Goal: Information Seeking & Learning: Understand process/instructions

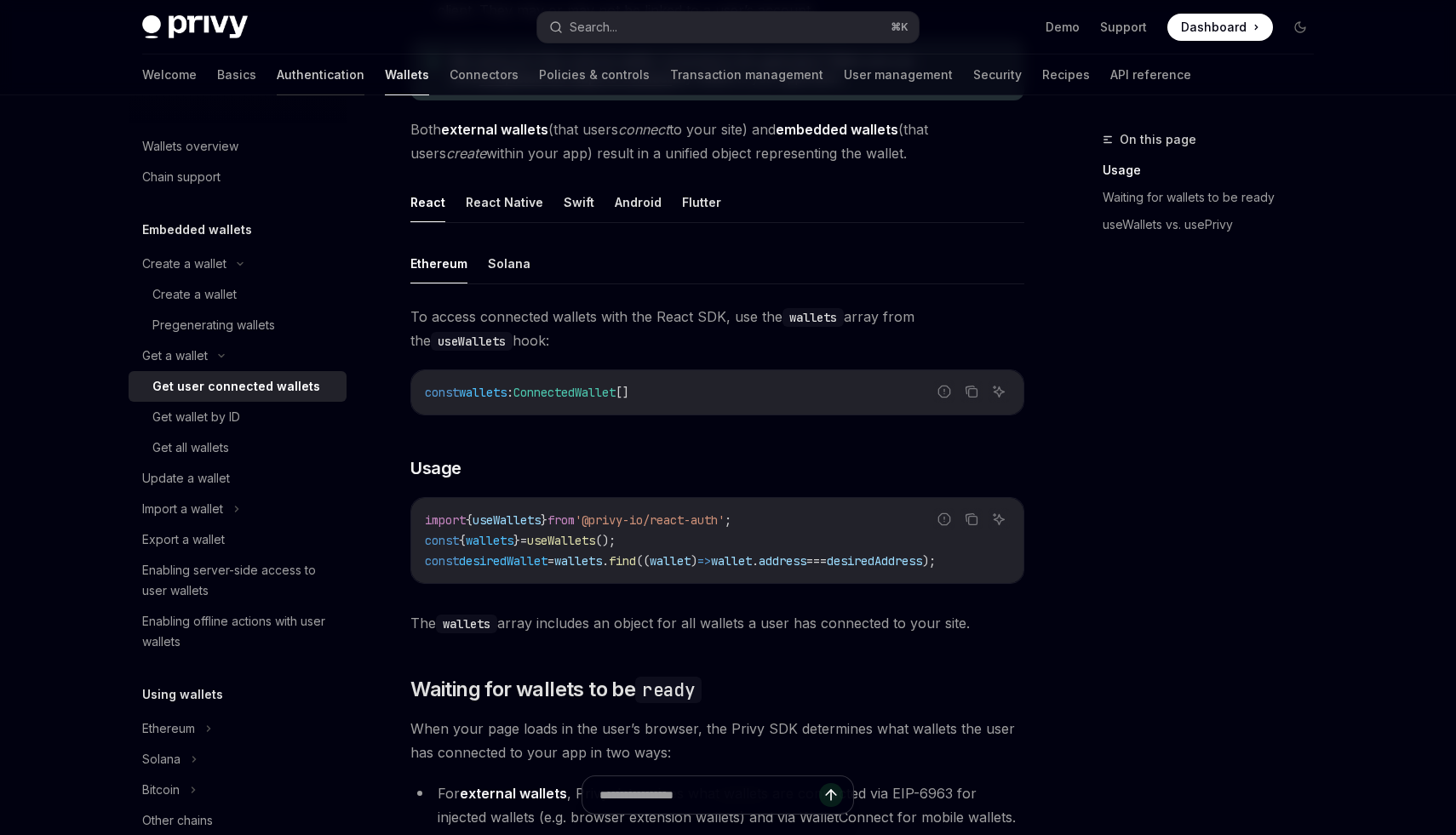
click at [277, 82] on link "Authentication" at bounding box center [321, 75] width 88 height 41
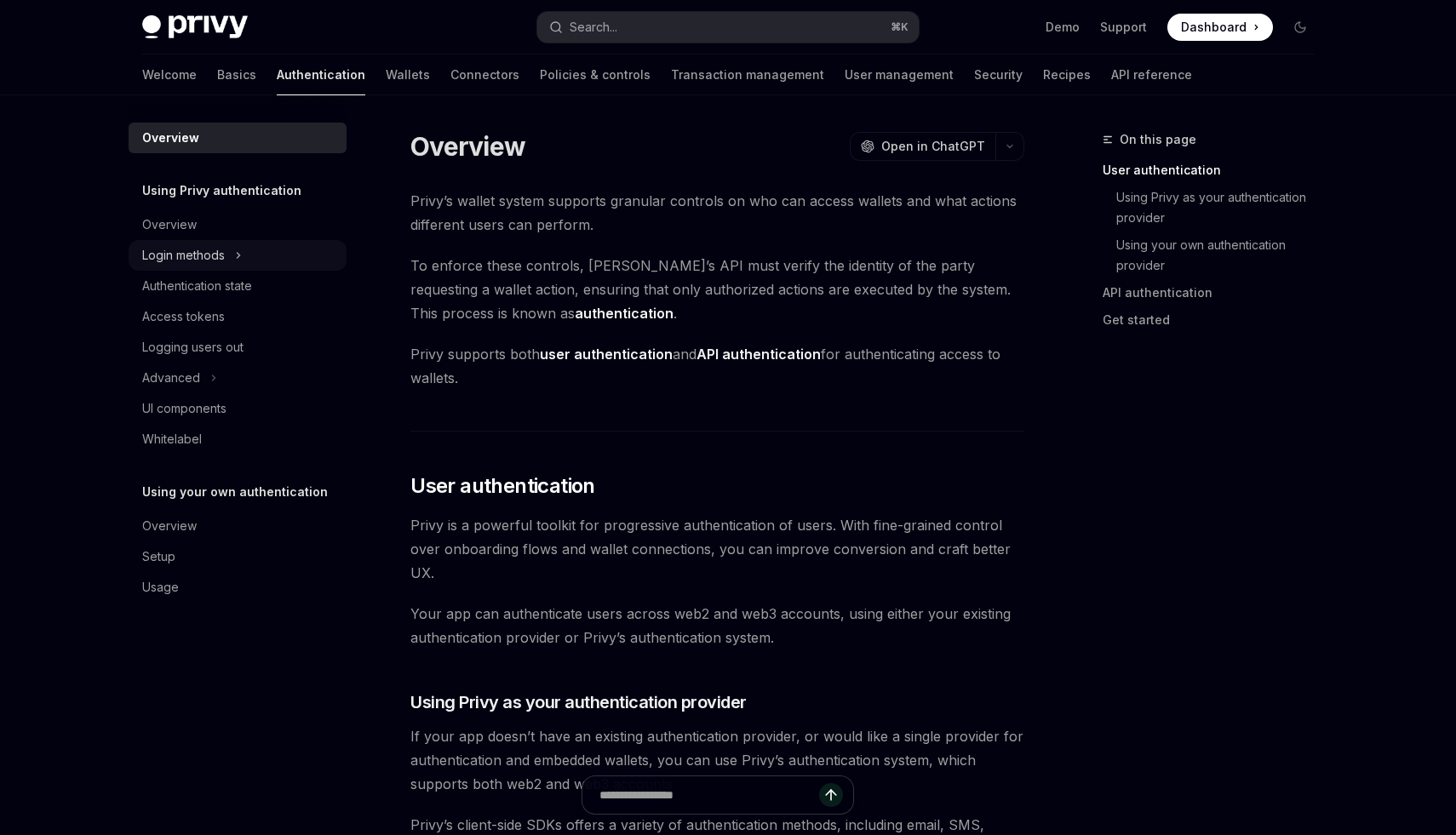
click at [209, 257] on div "Login methods" at bounding box center [183, 256] width 83 height 20
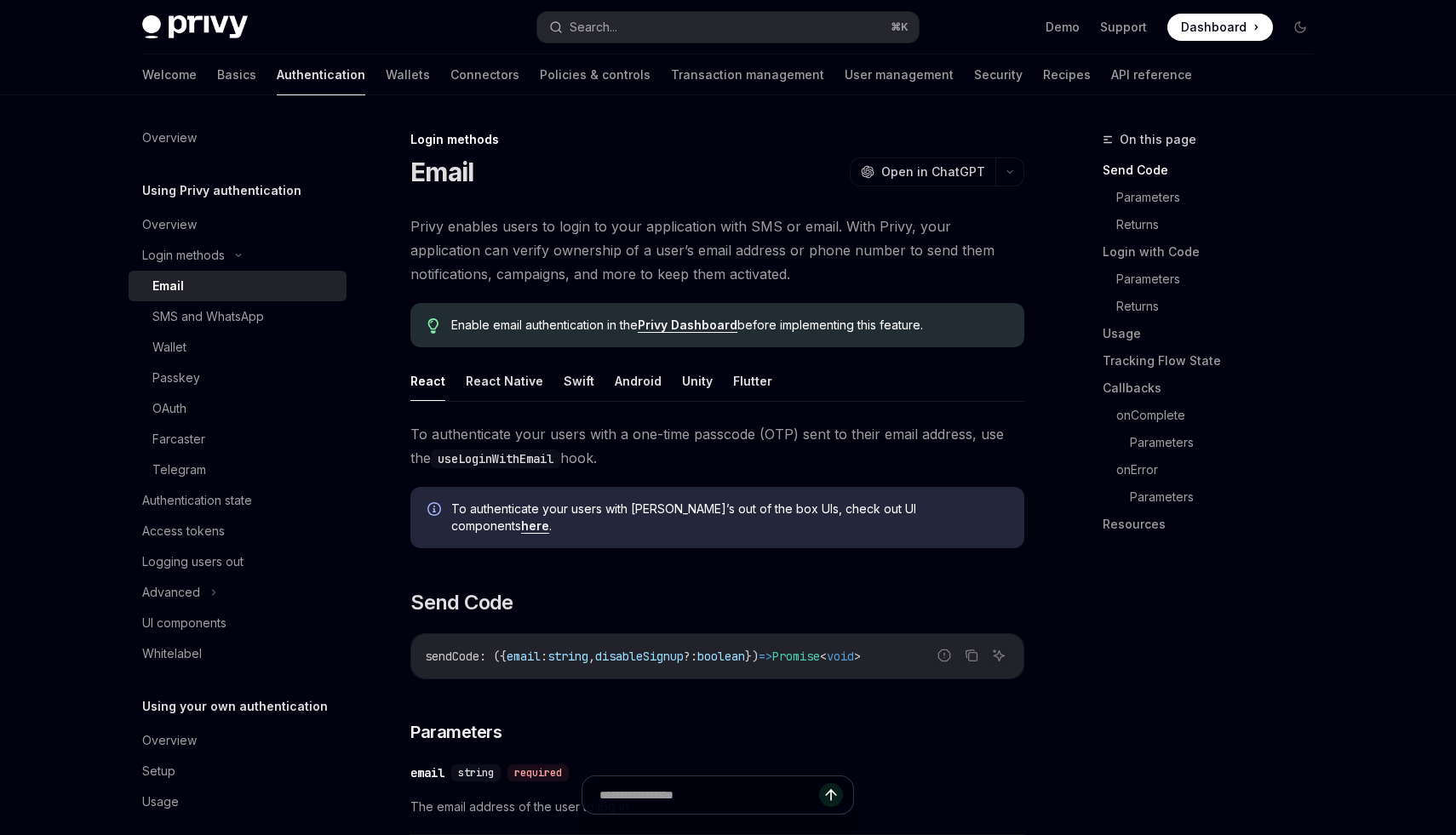
click at [194, 284] on div "Email" at bounding box center [245, 286] width 184 height 20
type textarea "*"
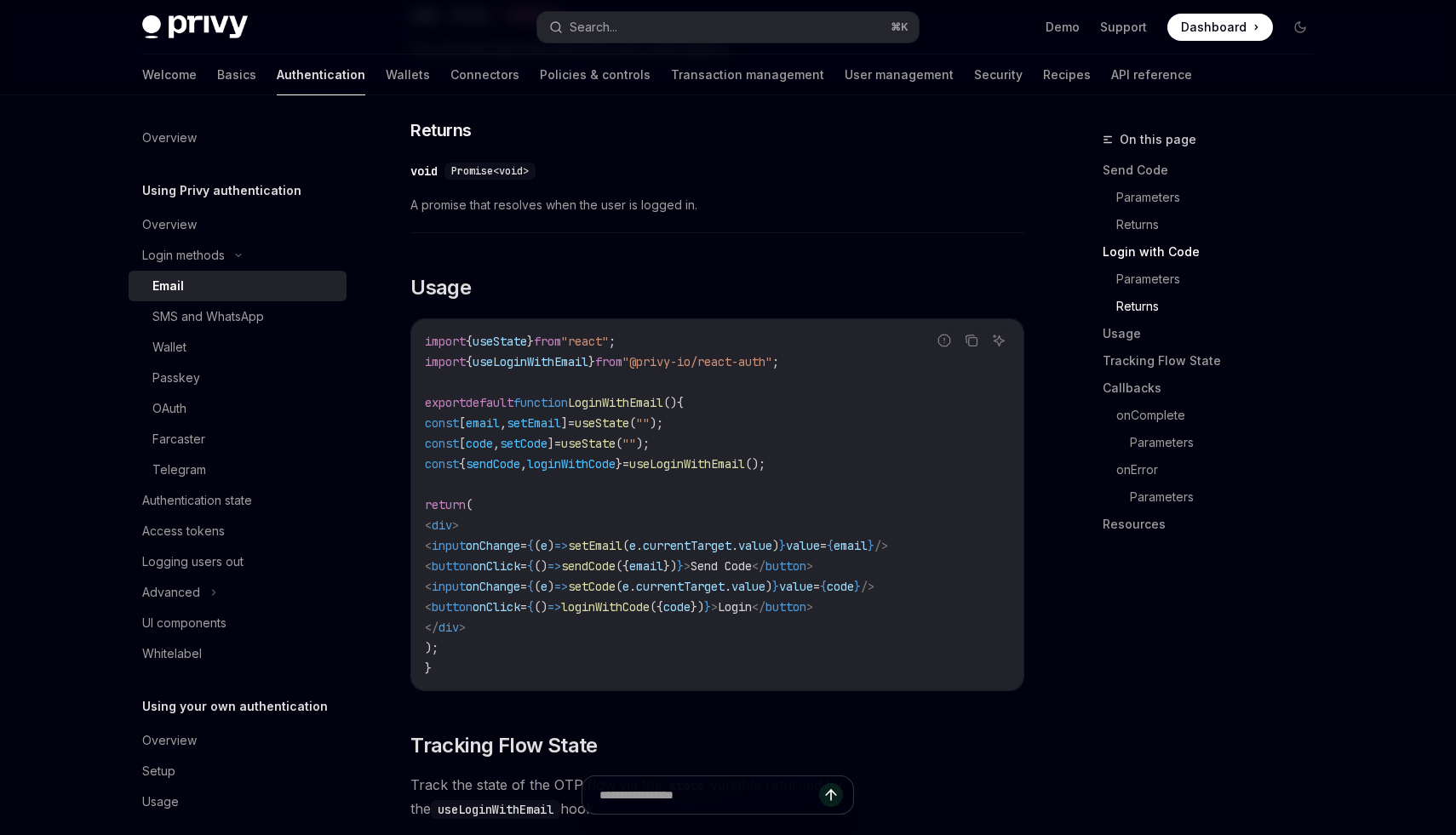
scroll to position [1287, 0]
click at [739, 459] on span "useLoginWithEmail" at bounding box center [687, 466] width 116 height 15
click at [615, 459] on span "loginWithCode" at bounding box center [571, 466] width 89 height 15
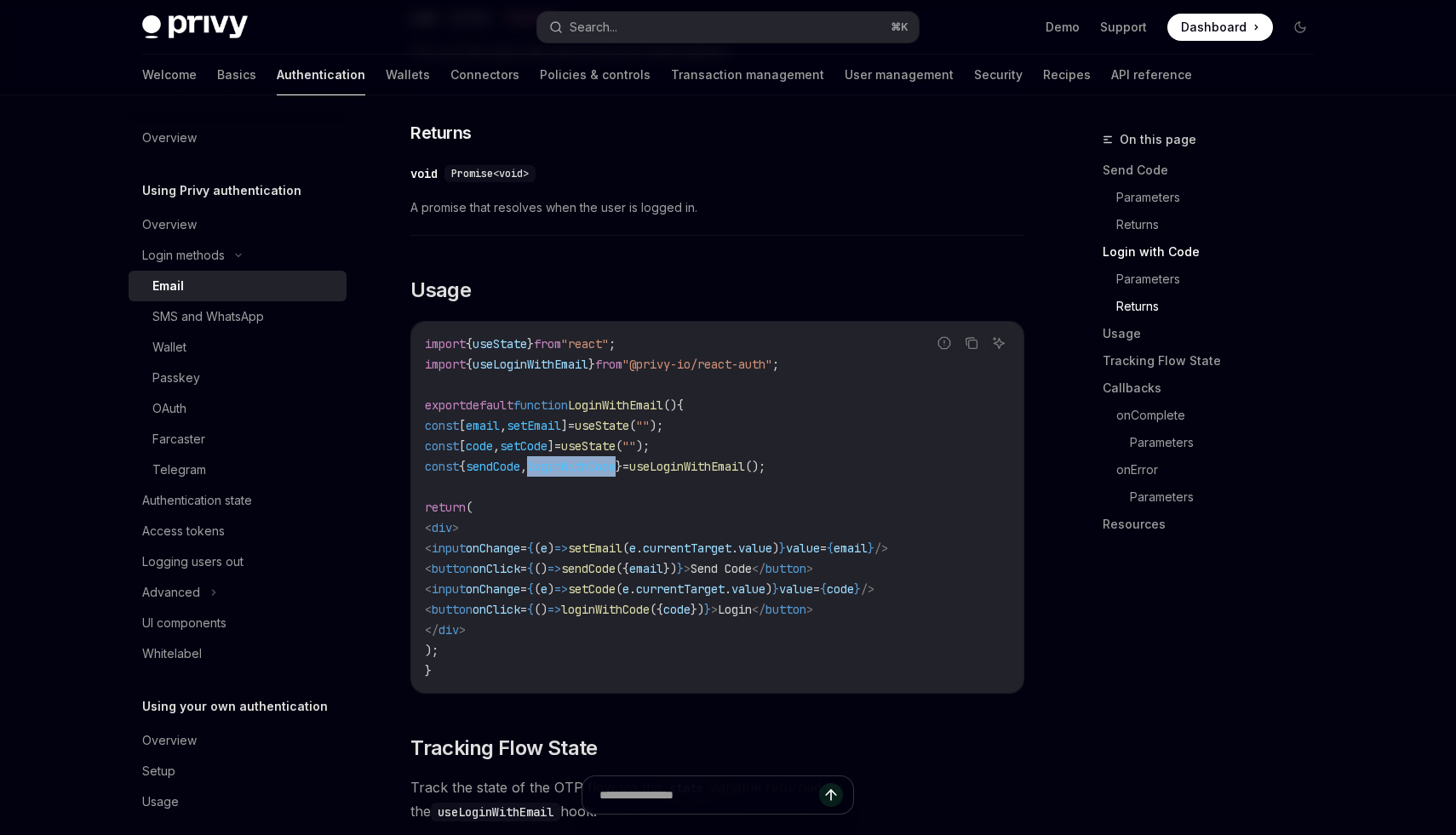
copy span "loginWithCode"
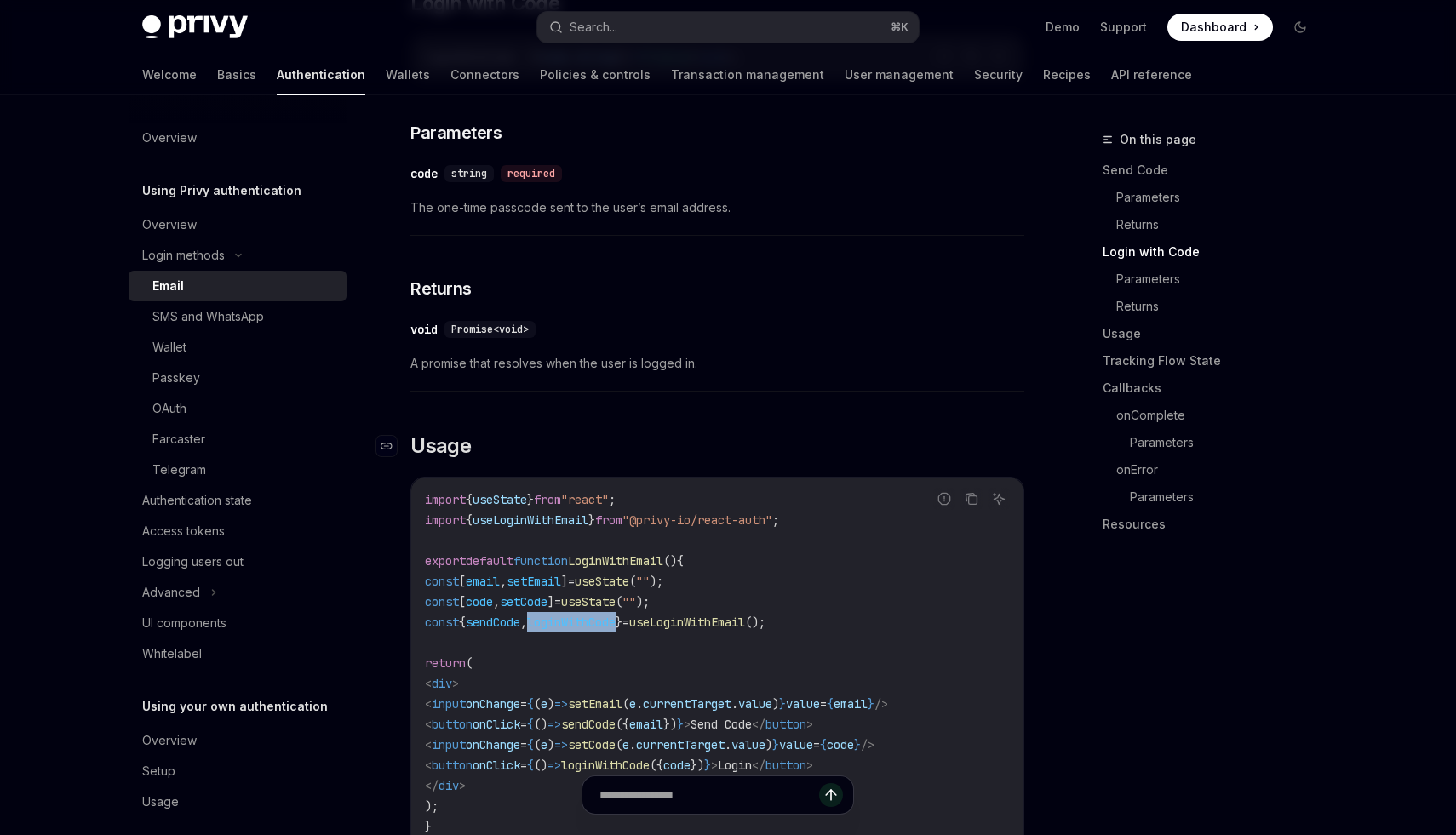
scroll to position [0, 0]
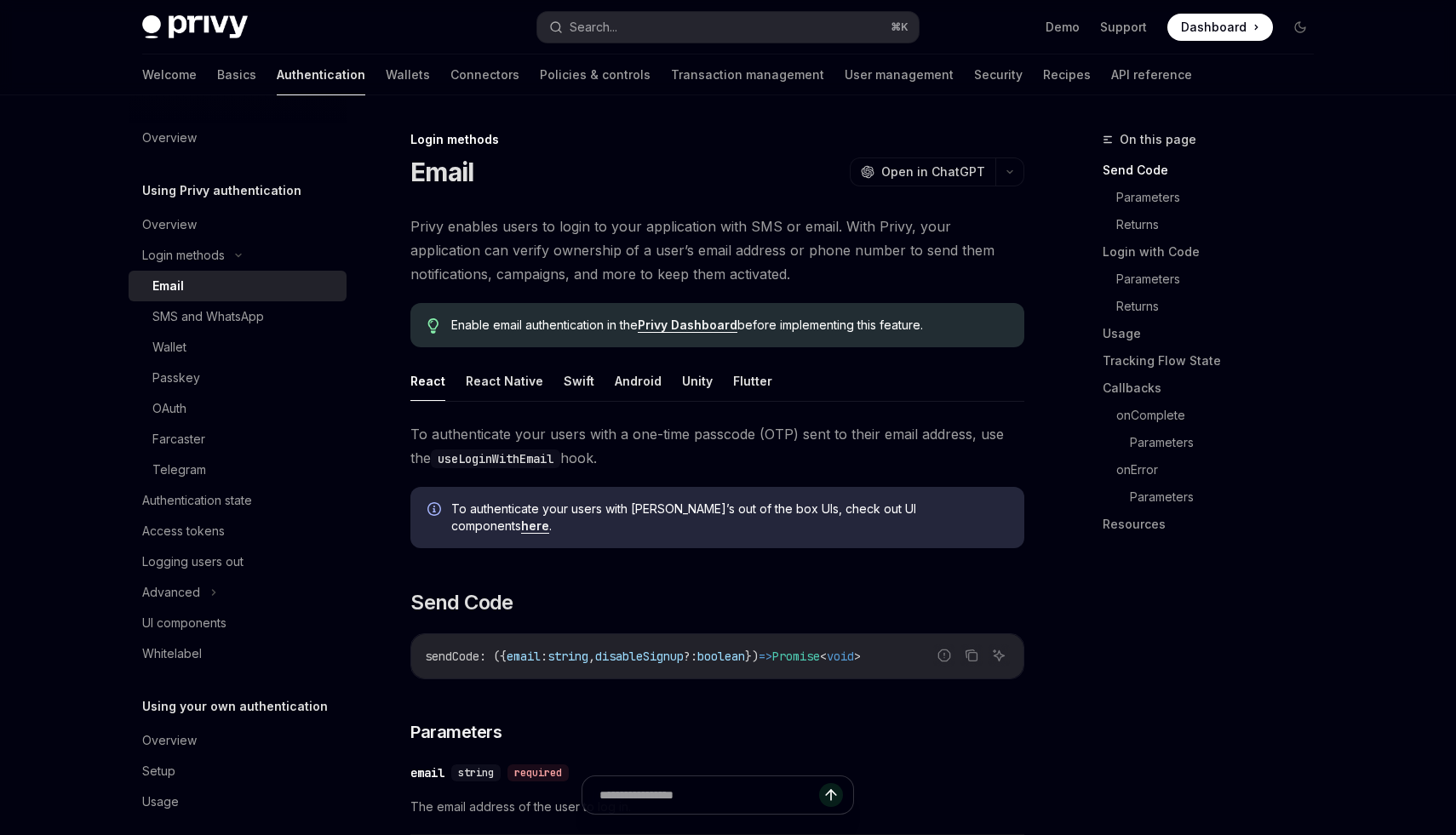
click at [690, 319] on link "Privy Dashboard" at bounding box center [688, 325] width 100 height 15
